Goal: Task Accomplishment & Management: Use online tool/utility

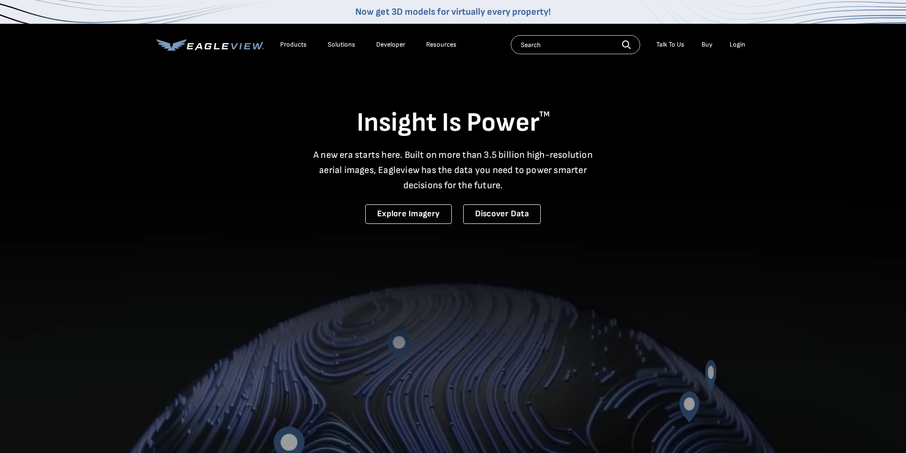
click at [740, 46] on div "Login" at bounding box center [738, 44] width 16 height 9
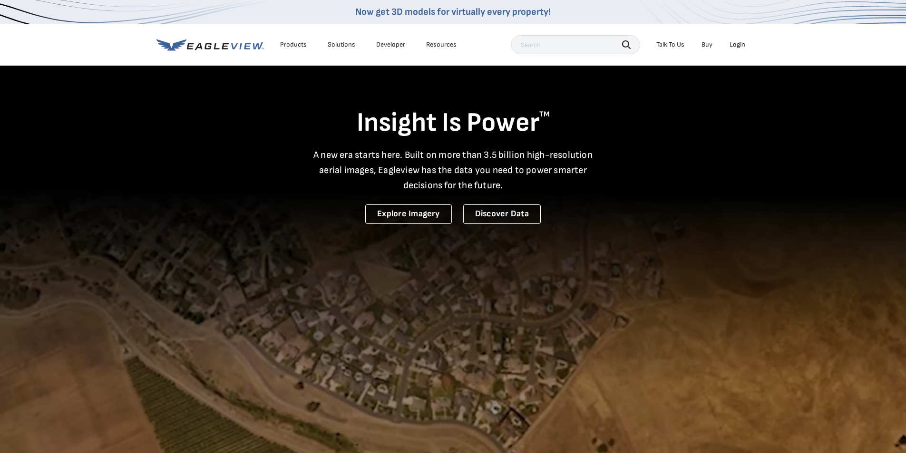
click at [740, 45] on div "Login" at bounding box center [738, 44] width 16 height 9
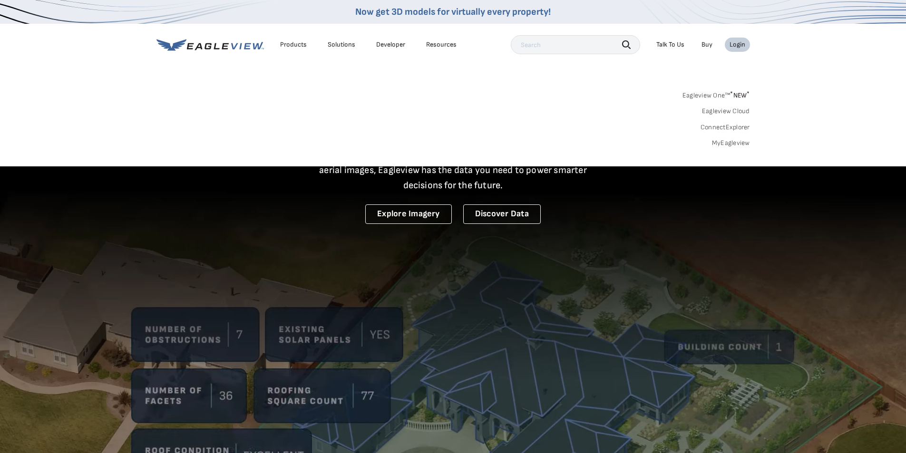
click at [734, 142] on link "MyEagleview" at bounding box center [731, 143] width 38 height 9
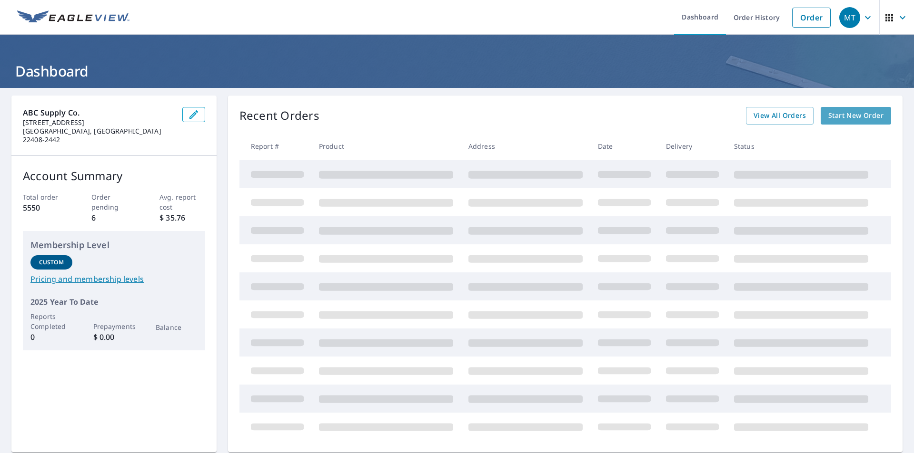
click at [841, 118] on span "Start New Order" at bounding box center [855, 116] width 55 height 12
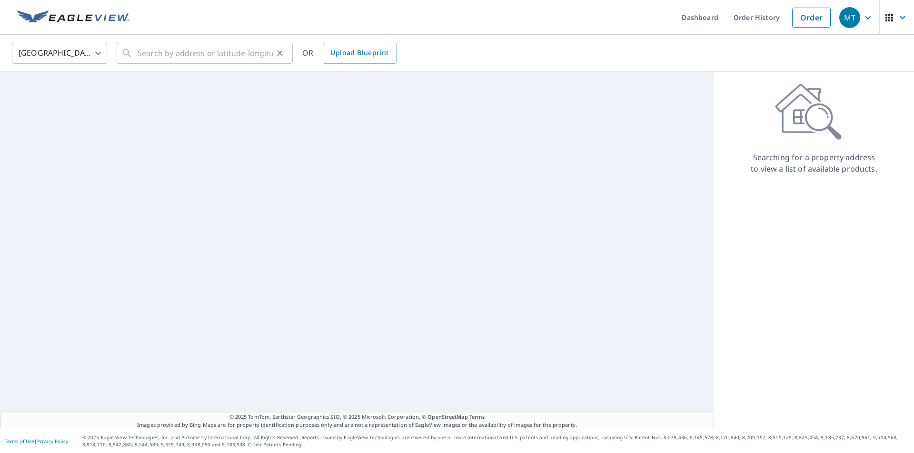
click at [134, 54] on div "​" at bounding box center [205, 53] width 176 height 21
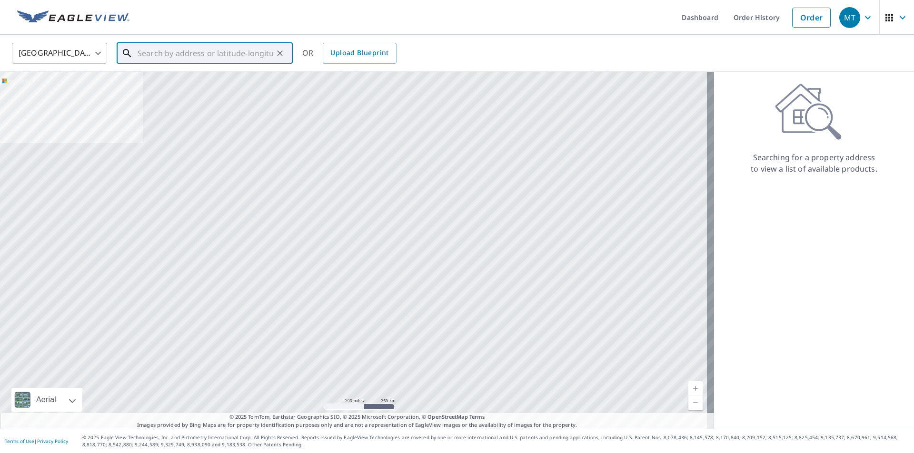
paste input "[STREET_ADDRESS][PERSON_NAME]"
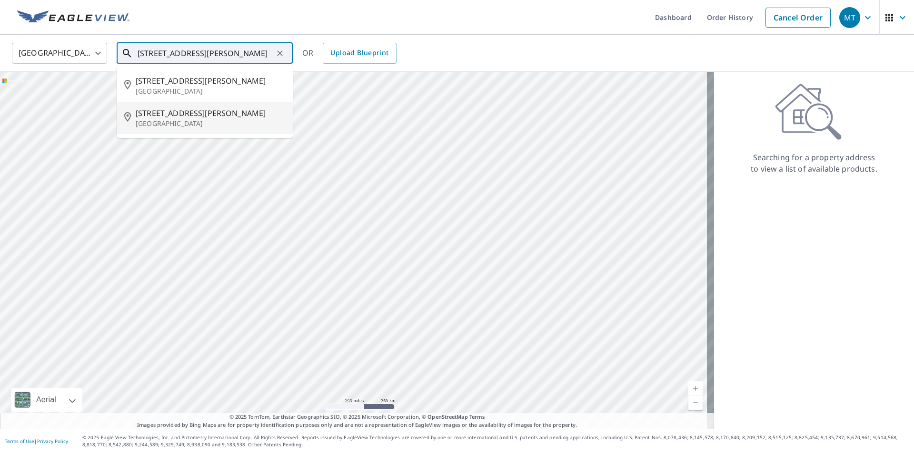
click at [161, 126] on p "[GEOGRAPHIC_DATA]" at bounding box center [210, 124] width 149 height 10
type input "[STREET_ADDRESS][PERSON_NAME]"
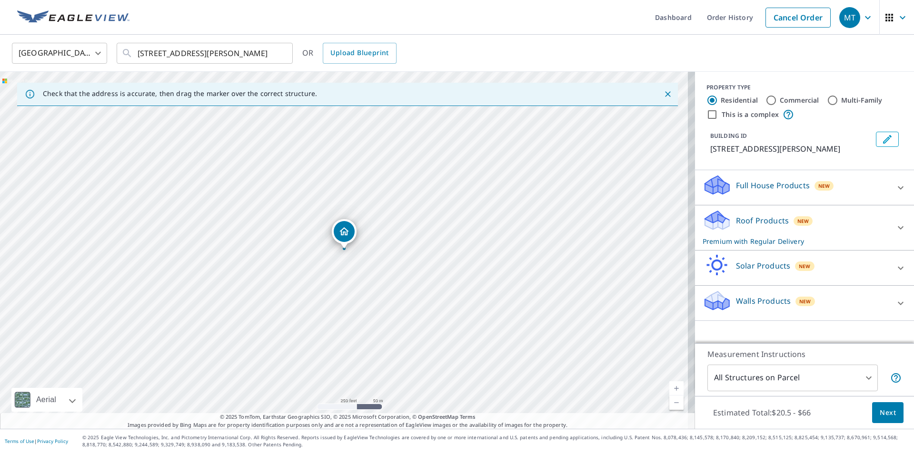
click at [883, 414] on span "Next" at bounding box center [887, 413] width 16 height 12
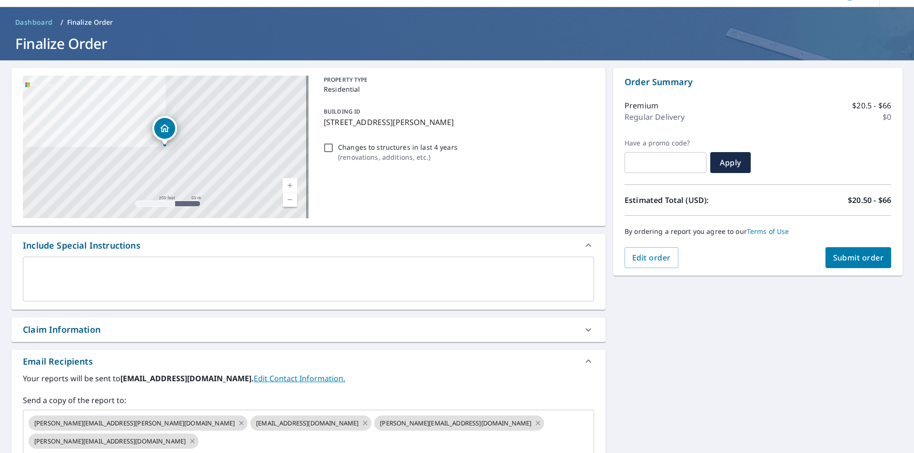
scroll to position [152, 0]
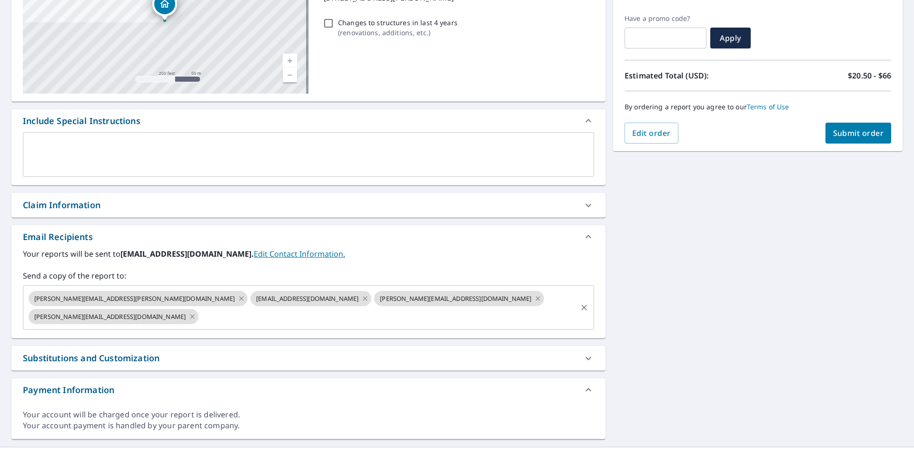
click at [237, 299] on icon at bounding box center [241, 299] width 8 height 10
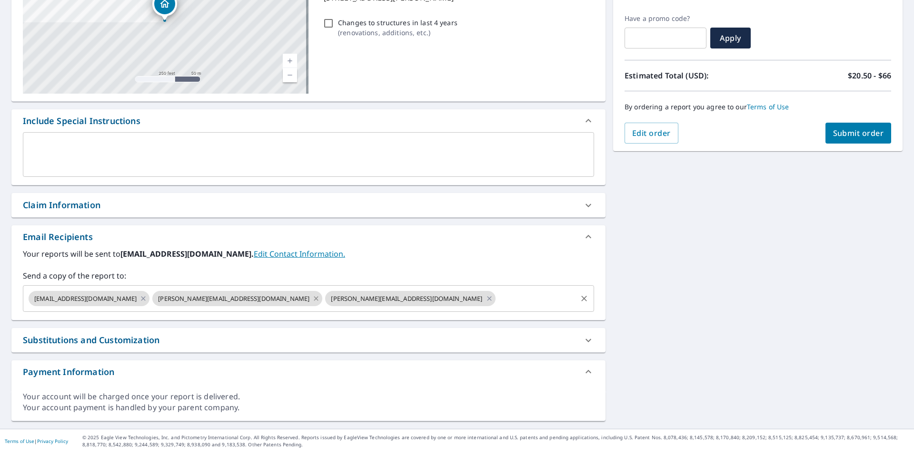
click at [312, 297] on icon at bounding box center [316, 299] width 8 height 10
click at [312, 298] on icon at bounding box center [316, 299] width 8 height 10
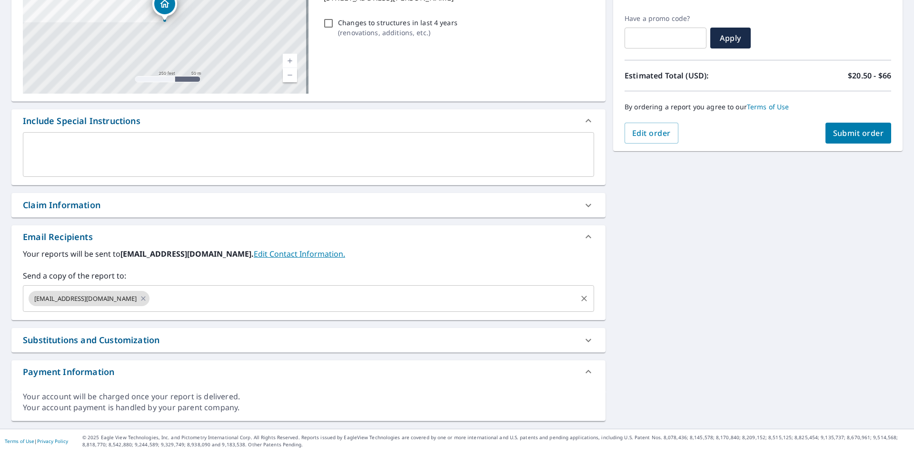
click at [866, 135] on span "Submit order" at bounding box center [858, 133] width 51 height 10
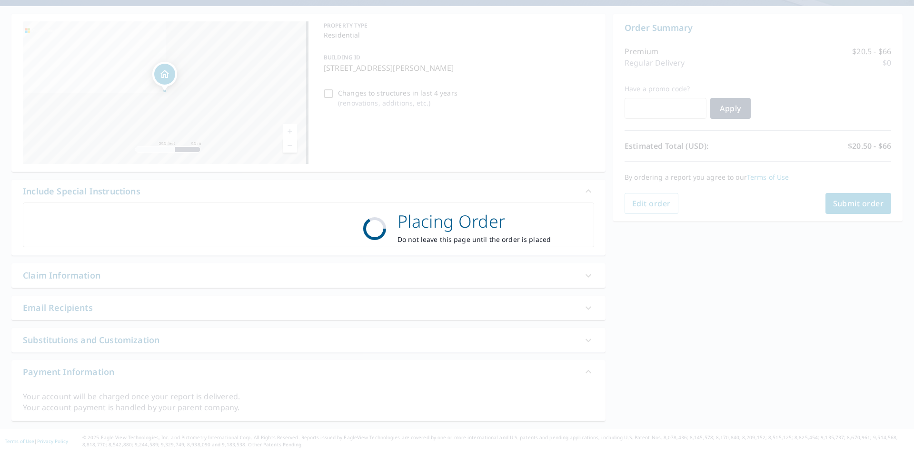
scroll to position [82, 0]
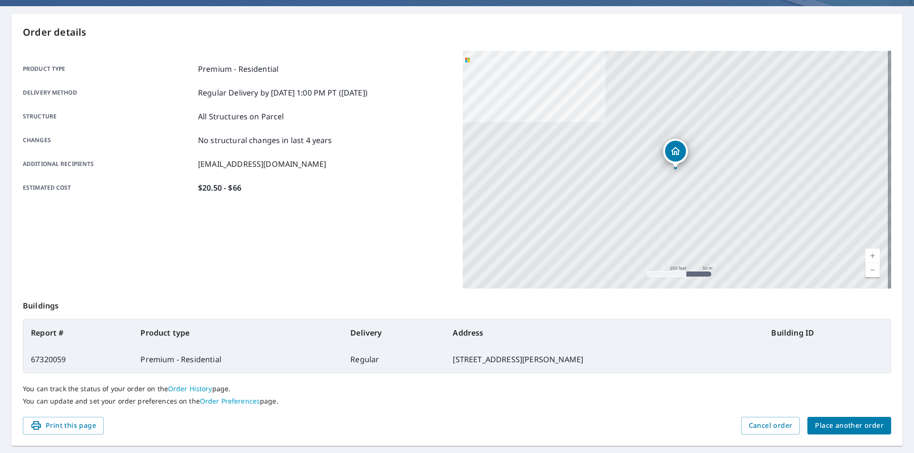
click at [850, 425] on span "Place another order" at bounding box center [849, 426] width 69 height 12
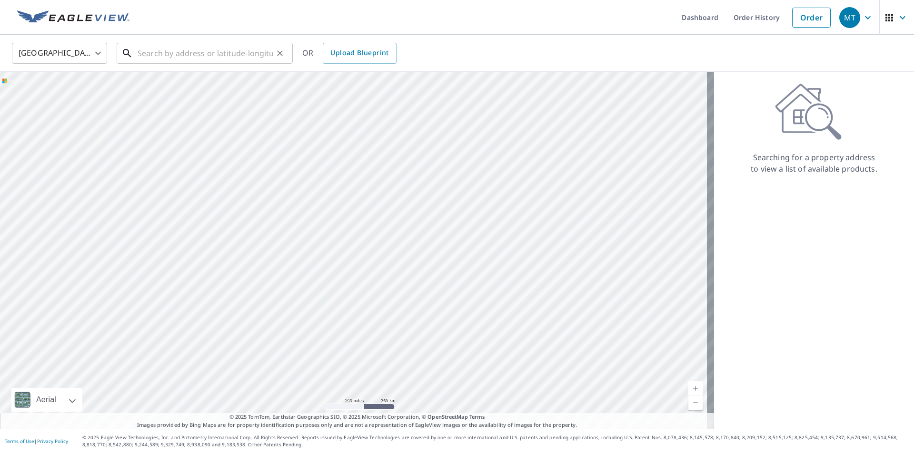
click at [140, 48] on input "text" at bounding box center [206, 53] width 136 height 27
paste input "[STREET_ADDRESS][PERSON_NAME]"
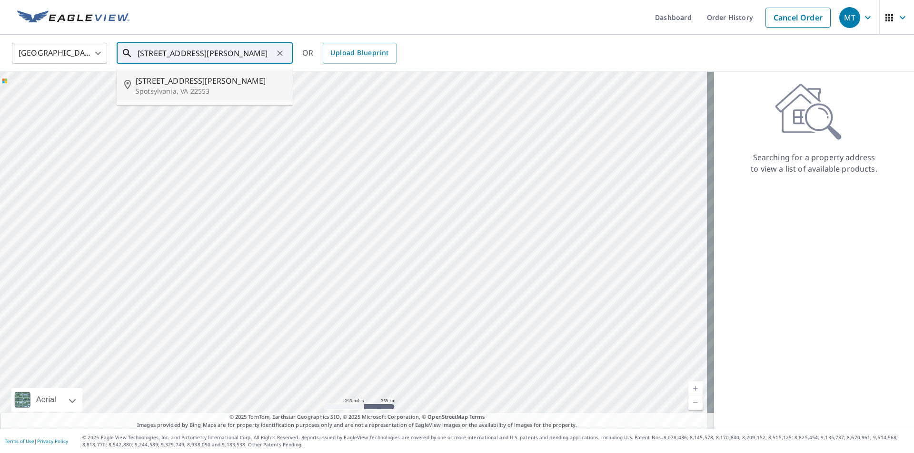
click at [148, 83] on span "[STREET_ADDRESS][PERSON_NAME]" at bounding box center [210, 80] width 149 height 11
type input "[STREET_ADDRESS][PERSON_NAME]"
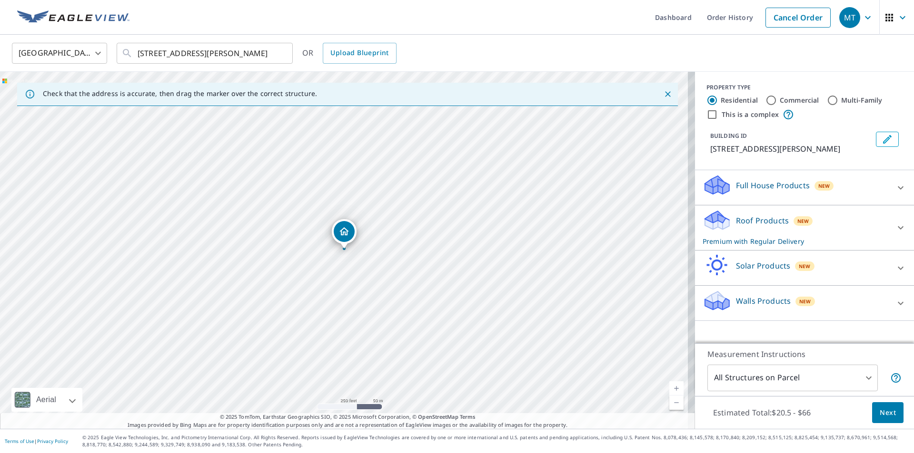
click at [884, 412] on span "Next" at bounding box center [887, 413] width 16 height 12
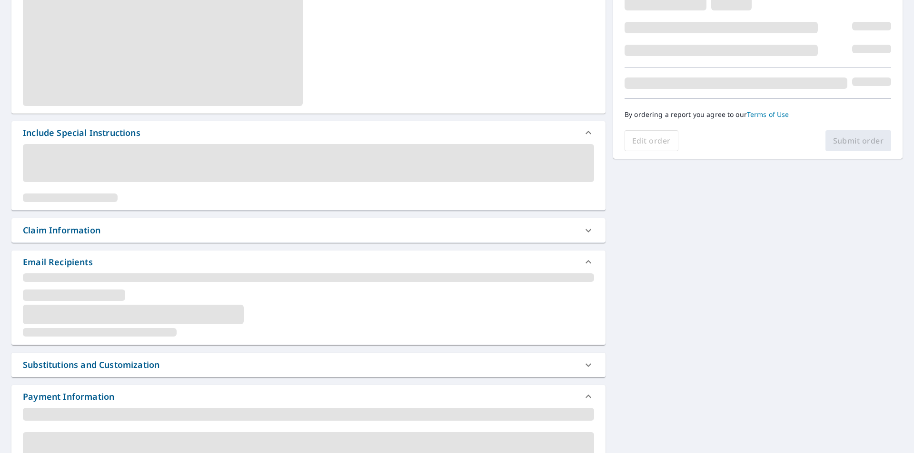
scroll to position [152, 0]
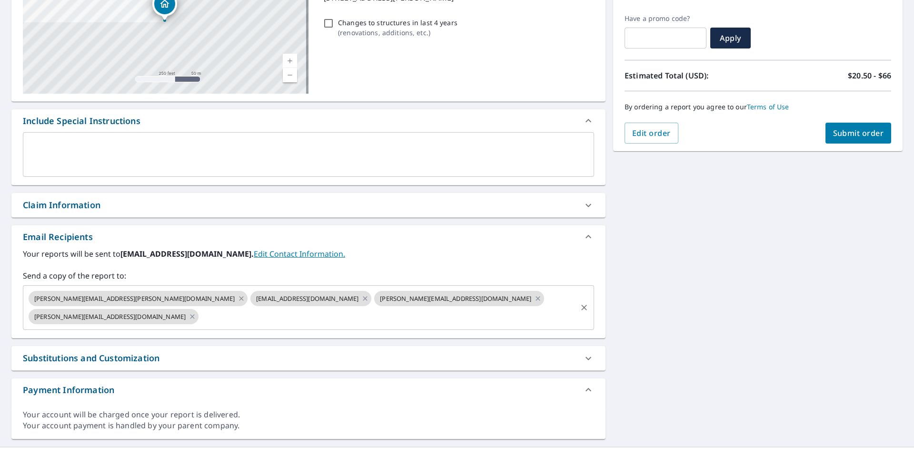
click at [239, 300] on icon at bounding box center [241, 298] width 4 height 4
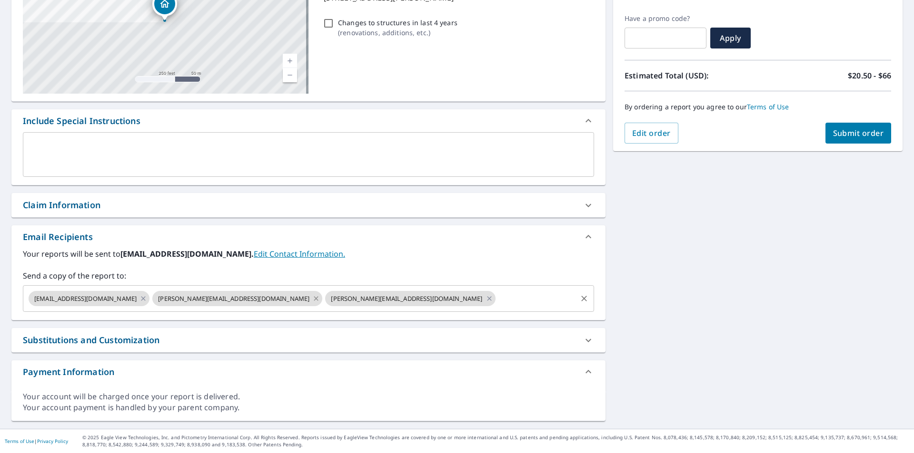
click at [312, 297] on icon at bounding box center [316, 299] width 8 height 10
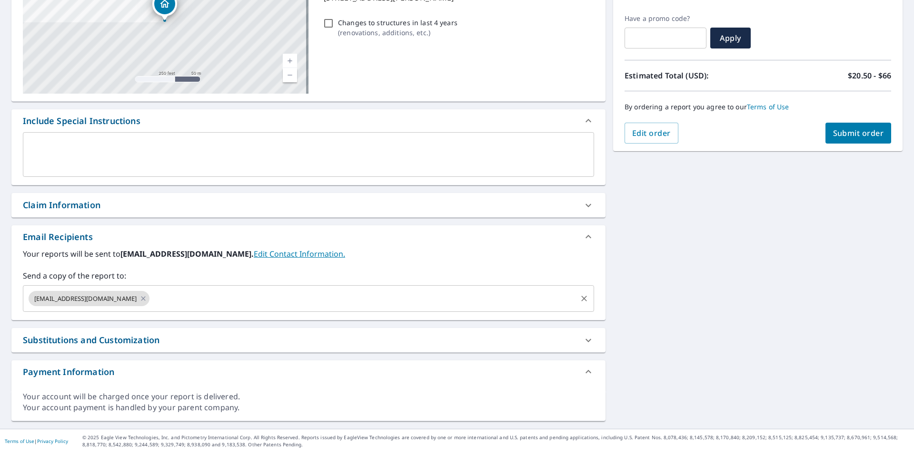
click at [863, 133] on span "Submit order" at bounding box center [858, 133] width 51 height 10
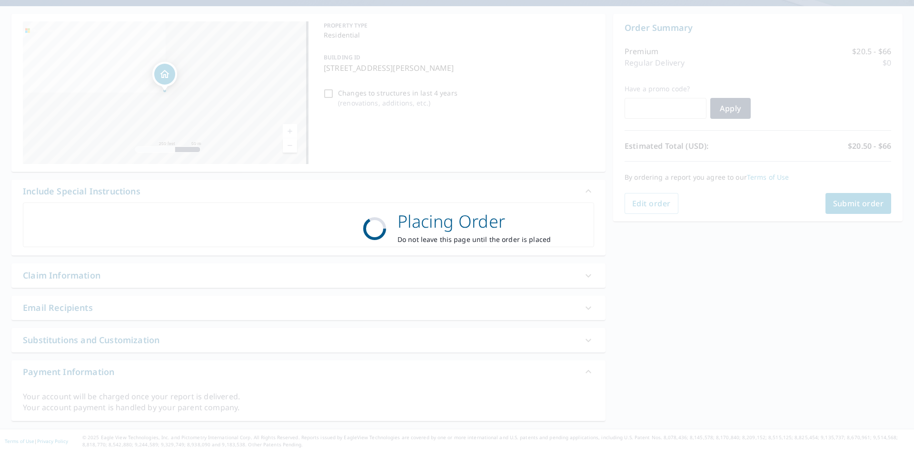
scroll to position [82, 0]
